Goal: Information Seeking & Learning: Learn about a topic

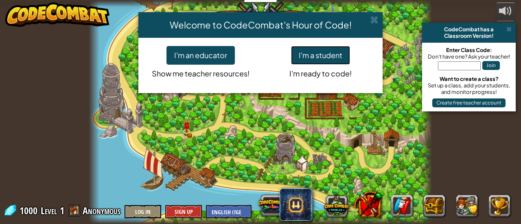
click at [320, 58] on button "I'm a student" at bounding box center [320, 55] width 59 height 19
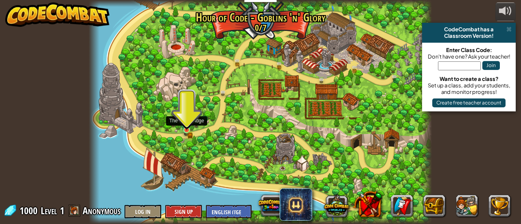
click at [186, 123] on img at bounding box center [187, 123] width 4 height 4
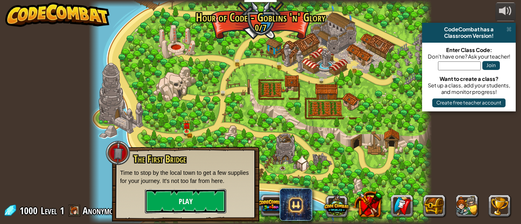
click at [176, 197] on button "Play" at bounding box center [185, 201] width 81 height 24
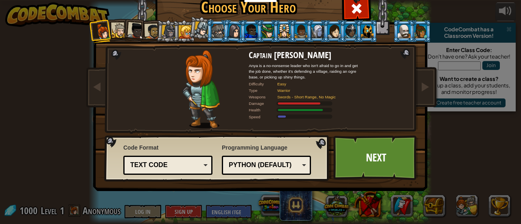
click at [271, 168] on div "Python (Default)" at bounding box center [264, 165] width 70 height 9
drag, startPoint x: 185, startPoint y: 134, endPoint x: 195, endPoint y: 136, distance: 9.5
click at [187, 134] on div "Captain [PERSON_NAME] Anya is a no-nonsense leader who isn't afraid to go in an…" at bounding box center [261, 105] width 306 height 178
click at [367, 163] on link "Next" at bounding box center [376, 158] width 85 height 45
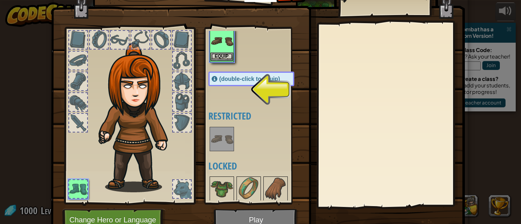
scroll to position [18, 0]
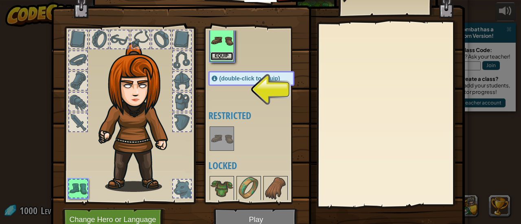
click at [221, 56] on button "Equip" at bounding box center [222, 56] width 23 height 9
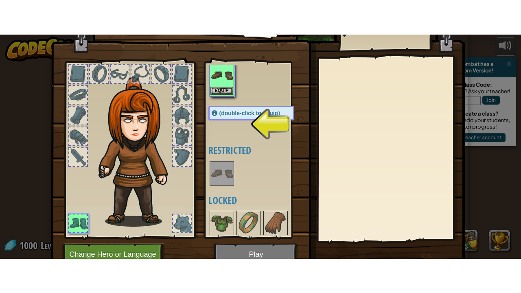
scroll to position [0, 0]
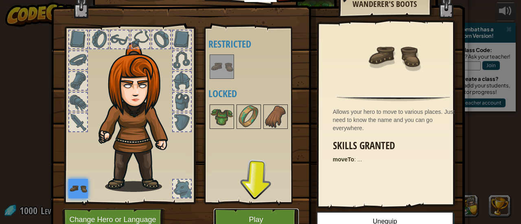
click at [259, 217] on button "Play" at bounding box center [256, 220] width 85 height 22
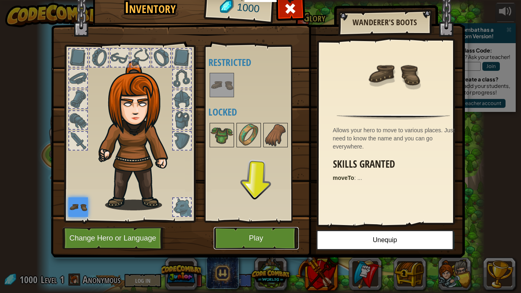
click at [257, 224] on button "Play" at bounding box center [256, 238] width 85 height 22
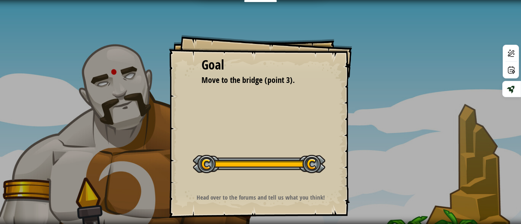
click at [263, 188] on div "Goal Move to the bridge (point 3). Start Level Error loading from server. Try r…" at bounding box center [260, 126] width 183 height 183
click at [240, 132] on div "Goal Move to the bridge (point 3). Start Level Error loading from server. Try r…" at bounding box center [260, 126] width 183 height 183
drag, startPoint x: 199, startPoint y: 165, endPoint x: 229, endPoint y: 162, distance: 29.9
click at [228, 163] on div at bounding box center [259, 164] width 132 height 18
drag, startPoint x: 68, startPoint y: 115, endPoint x: 169, endPoint y: 138, distance: 103.5
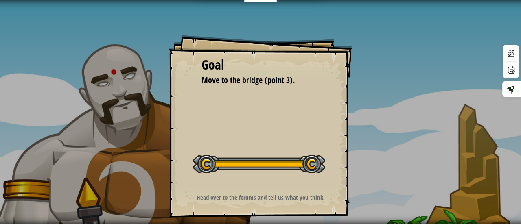
click at [165, 136] on div "Goal Move to the bridge (point 3). Start Level Error loading from server. Try r…" at bounding box center [260, 112] width 521 height 224
click at [215, 204] on div "Goal Move to the bridge (point 3). Start Level Error loading from server. Try r…" at bounding box center [260, 126] width 183 height 183
click at [221, 198] on strong "Head over to the forums and tell us what you think!" at bounding box center [261, 198] width 128 height 9
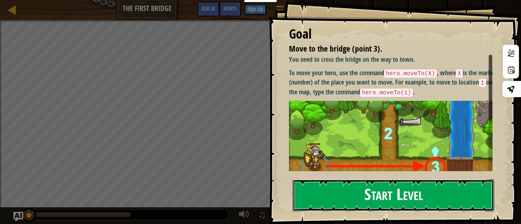
click at [319, 200] on button "Start Level" at bounding box center [394, 196] width 202 height 32
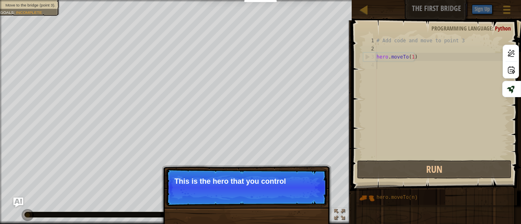
click at [227, 202] on p "Skip (esc) Continue This is the hero that you control" at bounding box center [247, 187] width 162 height 37
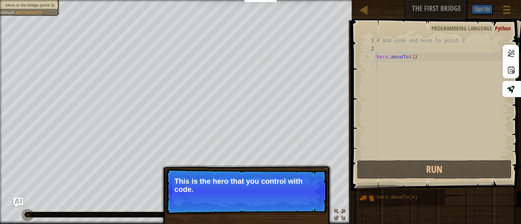
click at [233, 202] on p "Skip (esc) Continue This is the hero that you control with code." at bounding box center [247, 192] width 162 height 46
click at [298, 202] on button "Continue" at bounding box center [304, 201] width 34 height 11
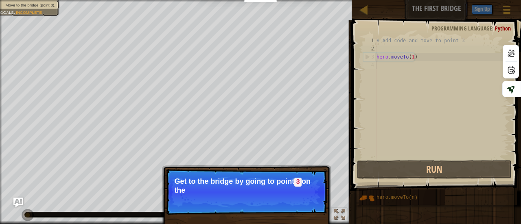
click at [295, 196] on p "Skip (esc) Continue Get to the bridge by going to point 3 on the" at bounding box center [247, 192] width 162 height 46
click at [297, 187] on p "Get to the bridge by going to point 3 on the map." at bounding box center [246, 186] width 145 height 17
click at [304, 202] on button "Continue" at bounding box center [304, 201] width 34 height 11
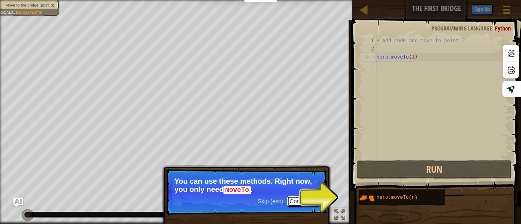
click at [300, 201] on button "Continue" at bounding box center [304, 201] width 34 height 11
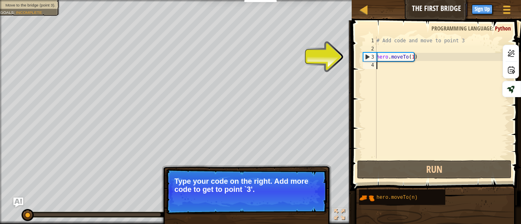
click at [411, 59] on div "# Add code and move to point 3 hero . moveTo ( 1 )" at bounding box center [442, 106] width 134 height 139
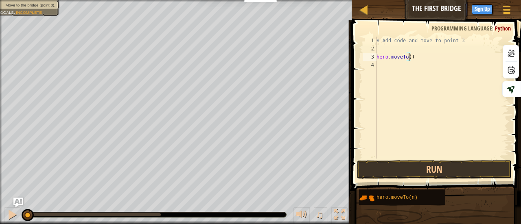
scroll to position [4, 2]
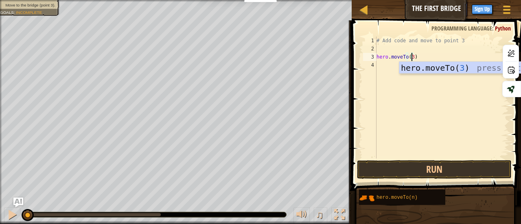
type textarea "hero.moveTo(3)"
click at [454, 165] on button "Run" at bounding box center [434, 170] width 155 height 19
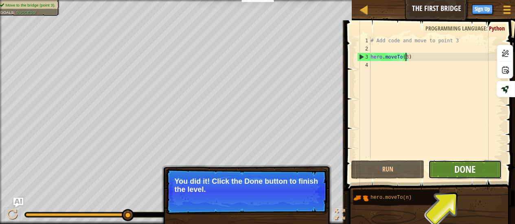
click at [457, 166] on span "Done" at bounding box center [465, 169] width 21 height 13
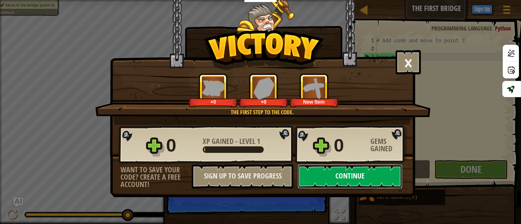
click at [332, 176] on button "Continue" at bounding box center [350, 177] width 105 height 24
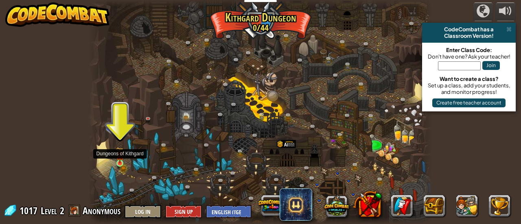
click at [121, 160] on img at bounding box center [119, 155] width 7 height 17
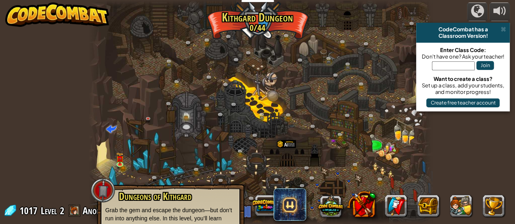
click at [187, 129] on div at bounding box center [260, 112] width 343 height 224
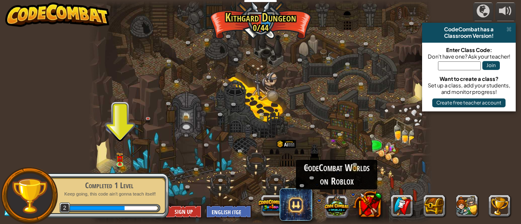
click at [327, 202] on button at bounding box center [336, 205] width 25 height 25
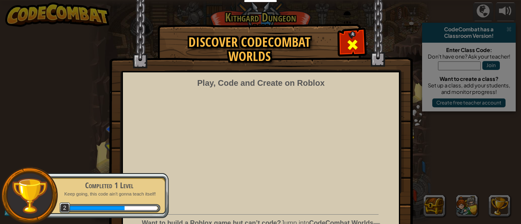
click at [347, 40] on span at bounding box center [352, 44] width 13 height 13
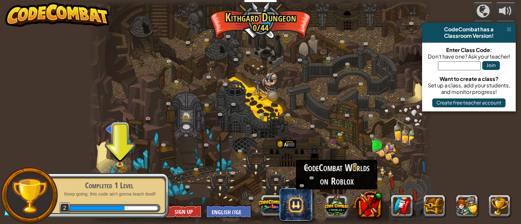
click at [334, 200] on button at bounding box center [336, 205] width 25 height 25
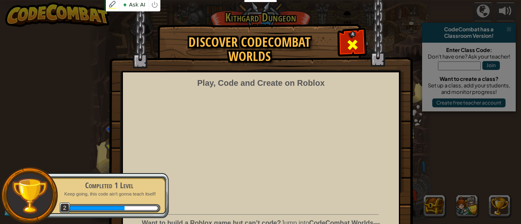
click at [354, 44] on span at bounding box center [352, 44] width 13 height 13
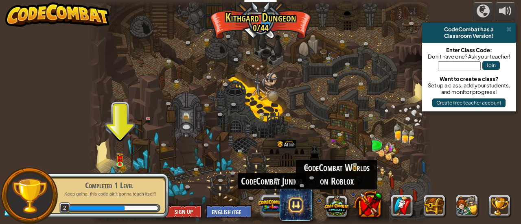
click at [268, 212] on button at bounding box center [271, 205] width 25 height 25
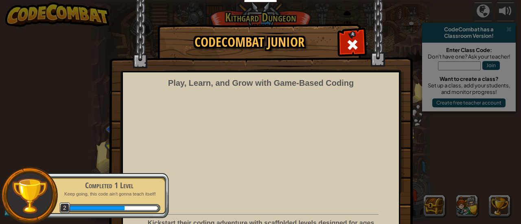
click at [354, 48] on span at bounding box center [352, 44] width 13 height 13
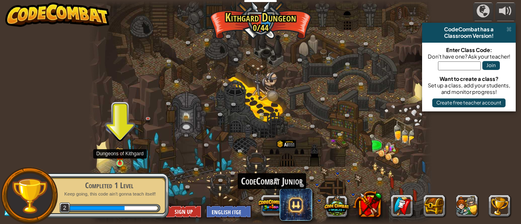
click at [117, 163] on img at bounding box center [119, 155] width 7 height 17
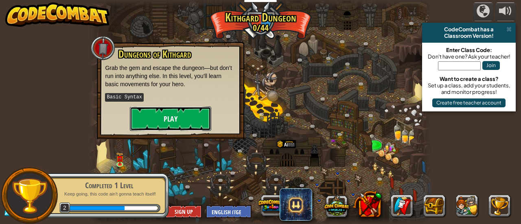
click at [154, 119] on button "Play" at bounding box center [170, 119] width 81 height 24
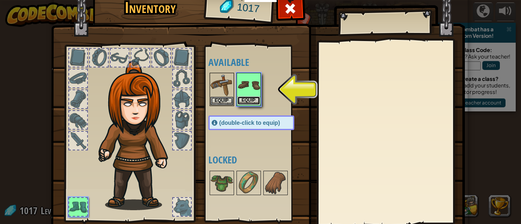
click at [244, 101] on button "Equip" at bounding box center [249, 101] width 23 height 9
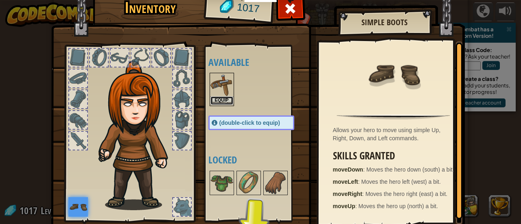
click at [223, 102] on button "Equip" at bounding box center [222, 101] width 23 height 9
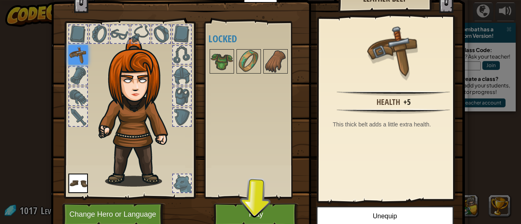
scroll to position [56, 0]
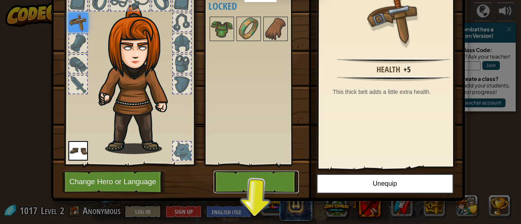
click at [251, 179] on button "Play" at bounding box center [256, 182] width 85 height 22
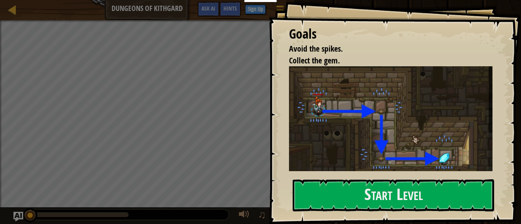
click at [363, 179] on div "Goals Avoid the spikes. Collect the gem. Guide your hero by writing a program w…" at bounding box center [395, 112] width 253 height 224
click at [355, 192] on button "Start Level" at bounding box center [394, 196] width 202 height 32
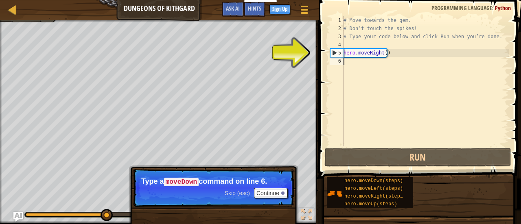
click at [362, 69] on div "# Move towards the gem. # Don’t touch the spikes! # Type your code below and cl…" at bounding box center [425, 89] width 167 height 147
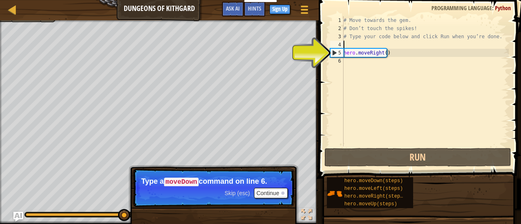
click at [361, 45] on div "# Move towards the gem. # Don’t touch the spikes! # Type your code below and cl…" at bounding box center [425, 89] width 167 height 147
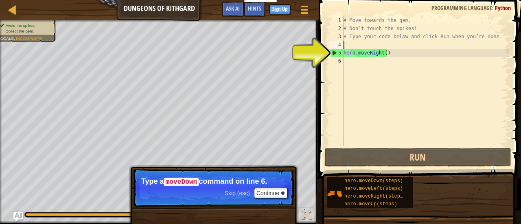
click at [393, 53] on div "# Move towards the gem. # Don’t touch the spikes! # Type your code below and cl…" at bounding box center [425, 89] width 167 height 147
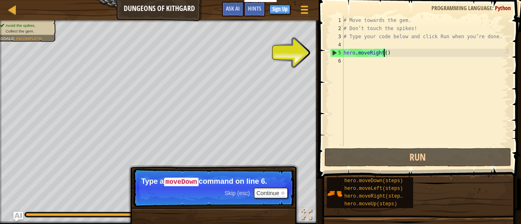
type textarea "hero.moveRight(1)"
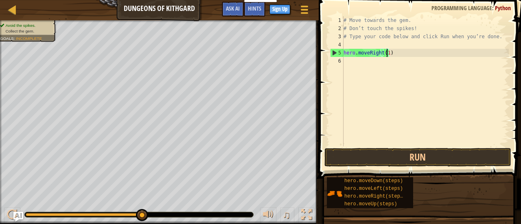
scroll to position [4, 0]
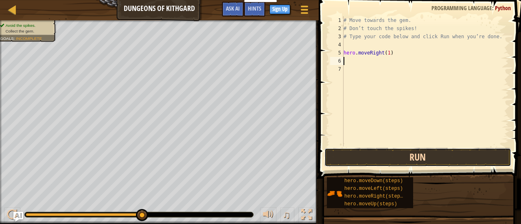
click at [384, 154] on button "Run" at bounding box center [418, 157] width 187 height 19
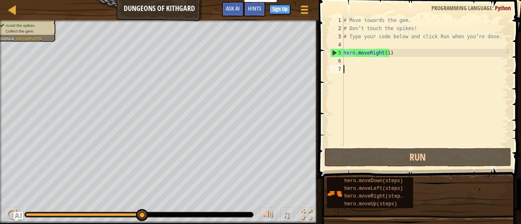
click at [356, 72] on div "# Move towards the gem. # Don’t touch the spikes! # Type your code below and cl…" at bounding box center [425, 89] width 167 height 147
click at [359, 61] on div "# Move towards the gem. # Don’t touch the spikes! # Type your code below and cl…" at bounding box center [425, 89] width 167 height 147
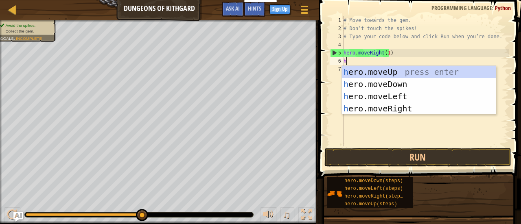
type textarea "he"
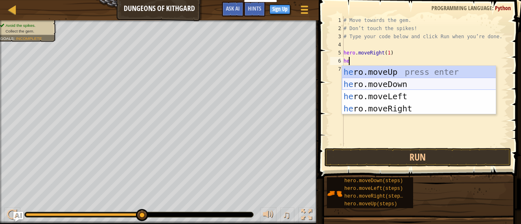
click at [422, 88] on div "he ro.moveUp press enter he ro.moveDown press enter he ro.moveLeft press enter …" at bounding box center [419, 102] width 154 height 73
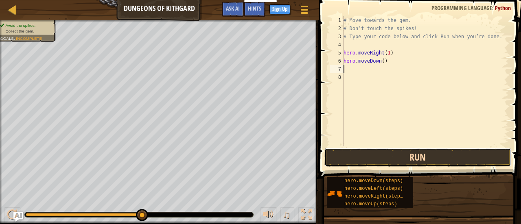
click at [354, 162] on button "Run" at bounding box center [418, 157] width 187 height 19
